Goal: Task Accomplishment & Management: Complete application form

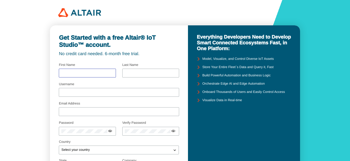
click at [95, 73] on input "text" at bounding box center [87, 73] width 52 height 4
type input "Radini Zety"
click at [124, 75] on div at bounding box center [150, 73] width 57 height 9
type input "Zelianty"
click at [109, 93] on input "Username" at bounding box center [118, 93] width 115 height 4
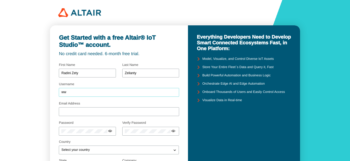
type input "w"
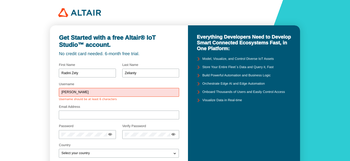
click at [25, 109] on div "Get Started with a free Altair® IoT Studio™ account. No credit card needed. 6-m…" at bounding box center [175, 124] width 350 height 248
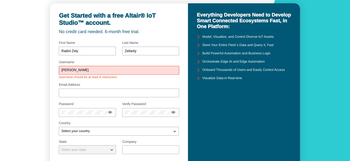
scroll to position [33, 0]
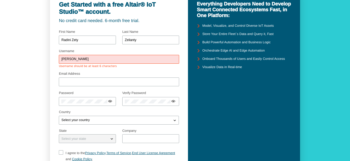
click at [80, 58] on input "[PERSON_NAME]" at bounding box center [118, 59] width 115 height 4
type input "Reoney"
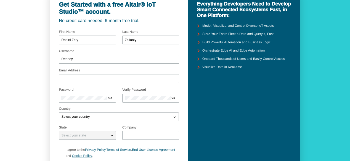
click at [42, 66] on div "Get Started with a free Altair® IoT Studio™ account. No credit card needed. 6-m…" at bounding box center [175, 89] width 350 height 245
click at [84, 80] on input "Email Address" at bounding box center [118, 79] width 115 height 4
type input "[EMAIL_ADDRESS][DOMAIN_NAME]"
click at [36, 89] on div "Get Started with a free Altair® IoT Studio™ account. No credit card needed. 6-m…" at bounding box center [175, 89] width 350 height 245
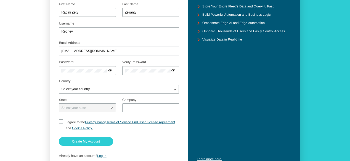
scroll to position [84, 0]
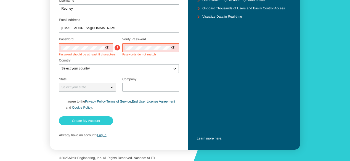
click at [106, 49] on iron-icon at bounding box center [107, 47] width 4 height 4
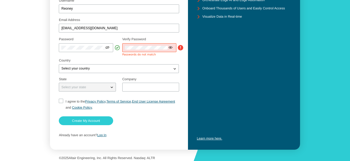
click at [171, 48] on iron-icon at bounding box center [170, 47] width 4 height 4
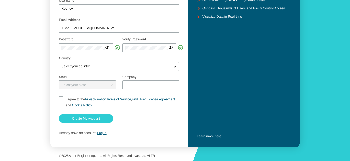
click at [30, 83] on div "Get Started with a free Altair® IoT Studio™ account. No credit card needed. 6-m…" at bounding box center [175, 38] width 350 height 245
click at [174, 67] on iron-icon at bounding box center [175, 67] width 6 height 6
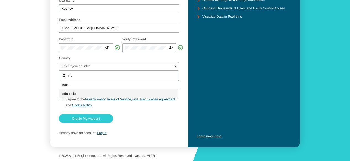
type input "ind"
click at [108, 92] on p "Ind onesia" at bounding box center [118, 94] width 119 height 6
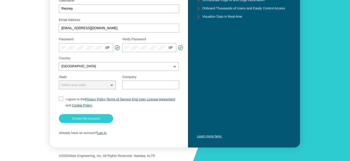
click at [112, 85] on iron-icon at bounding box center [112, 85] width 6 height 6
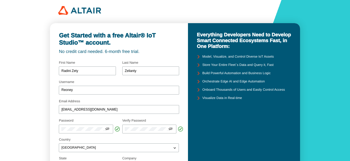
scroll to position [0, 0]
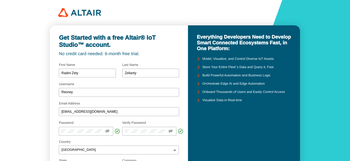
click at [40, 81] on div "Get Started with a free Altair® IoT Studio™ account. No credit card needed. 6-m…" at bounding box center [175, 122] width 350 height 245
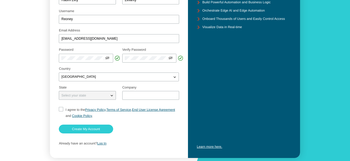
scroll to position [73, 0]
click at [101, 102] on fieldset "Select your state" at bounding box center [87, 94] width 57 height 20
click at [100, 99] on div "Select your state" at bounding box center [87, 95] width 57 height 9
click at [112, 96] on iron-icon at bounding box center [112, 96] width 6 height 6
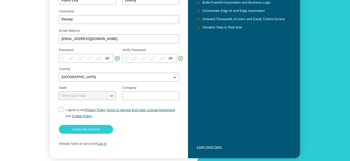
scroll to position [0, 0]
